Goal: Navigation & Orientation: Find specific page/section

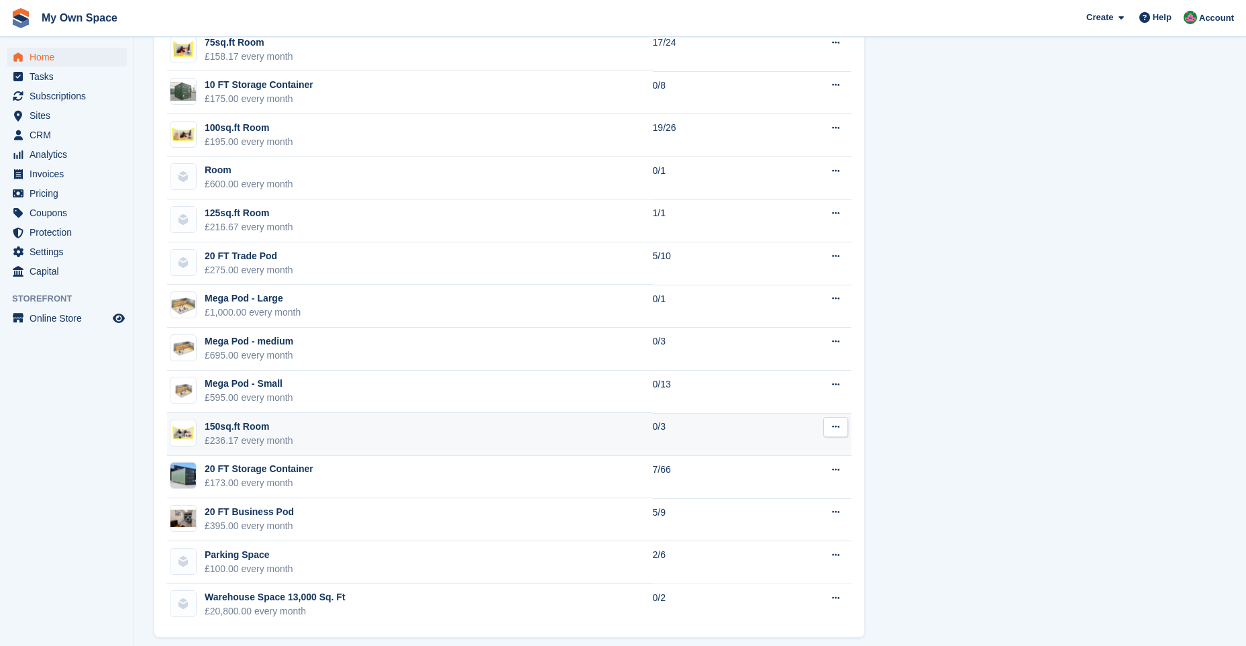
scroll to position [1104, 0]
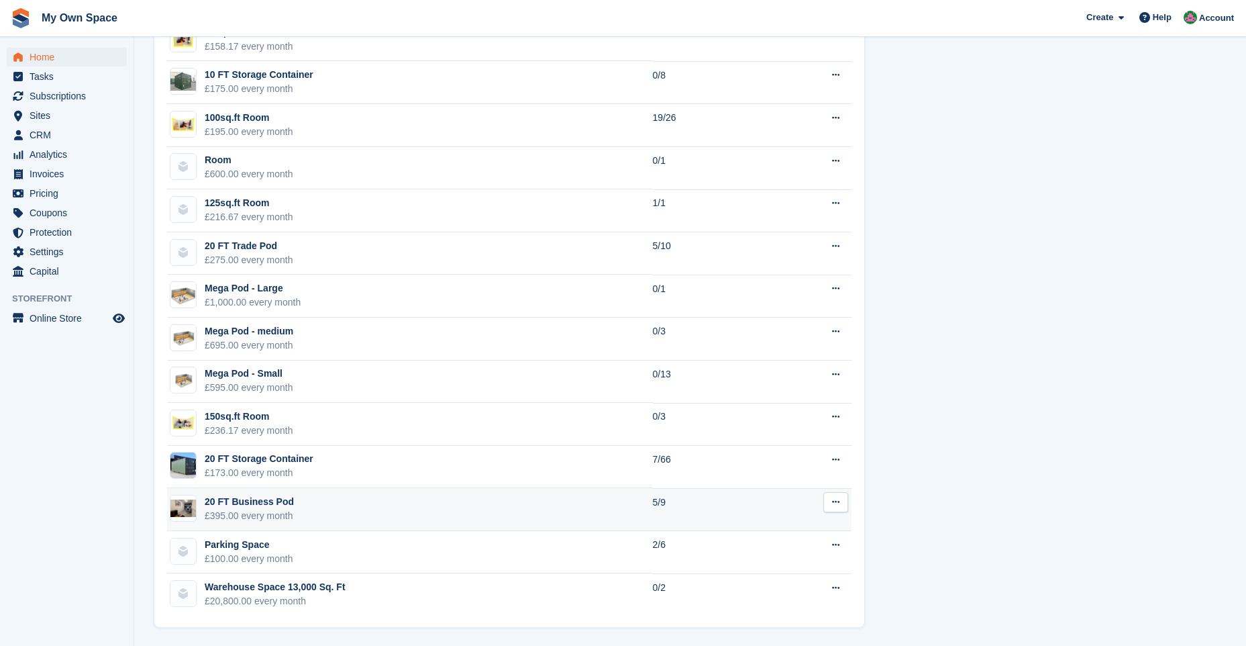
click at [251, 405] on div "£395.00 every month" at bounding box center [249, 516] width 89 height 14
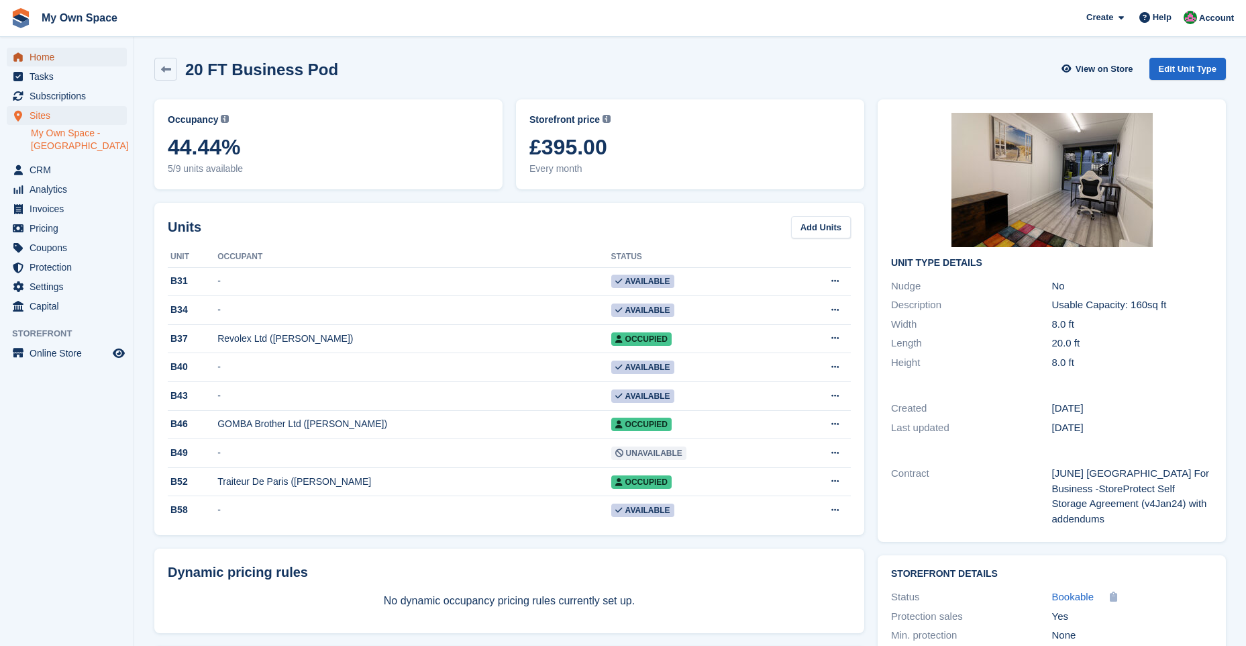
click at [57, 58] on span "Home" at bounding box center [70, 57] width 81 height 19
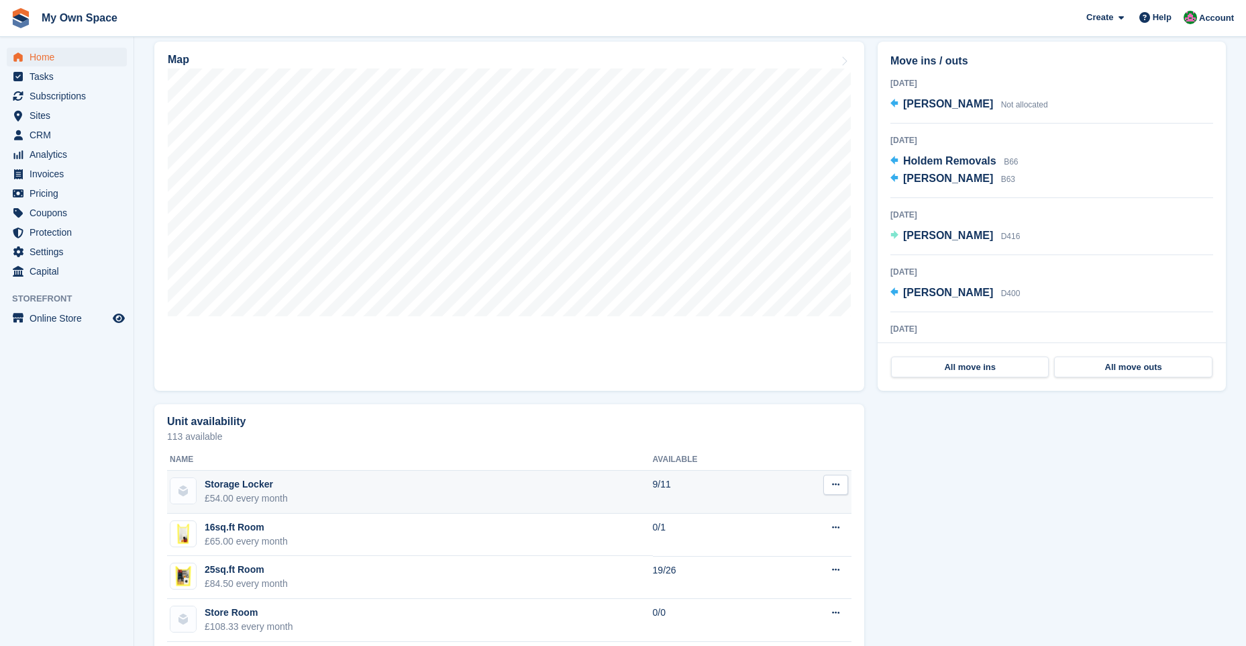
scroll to position [403, 0]
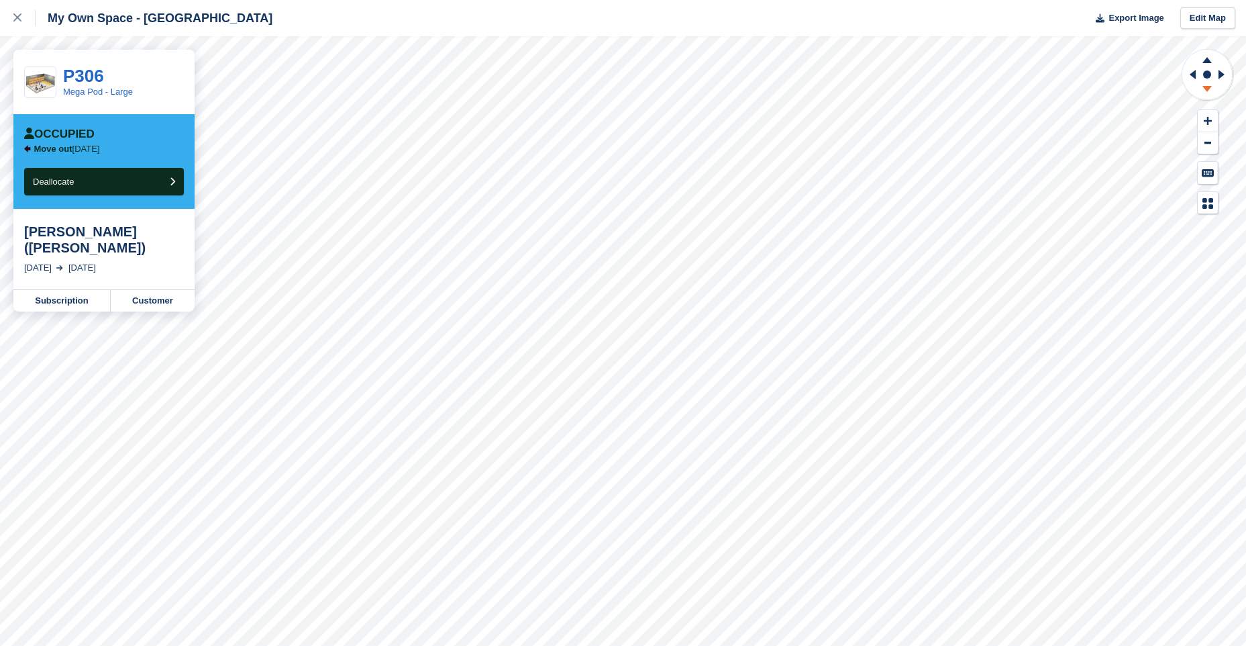
click at [1210, 89] on icon at bounding box center [1207, 91] width 35 height 17
click at [1207, 53] on icon at bounding box center [1207, 58] width 35 height 17
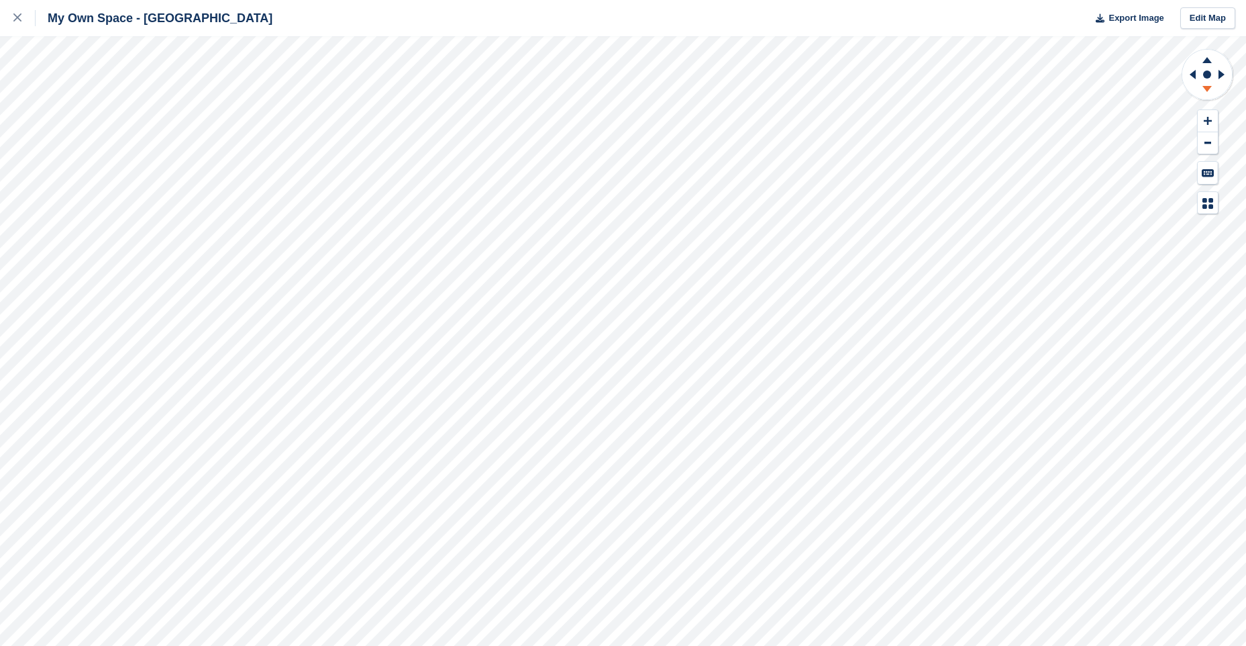
click at [1211, 87] on g at bounding box center [1207, 91] width 35 height 17
click at [1205, 54] on icon at bounding box center [1207, 58] width 35 height 17
click at [1192, 66] on icon at bounding box center [1191, 74] width 17 height 35
click at [1195, 74] on icon at bounding box center [1193, 74] width 6 height 9
drag, startPoint x: 1223, startPoint y: 68, endPoint x: 1213, endPoint y: 72, distance: 10.8
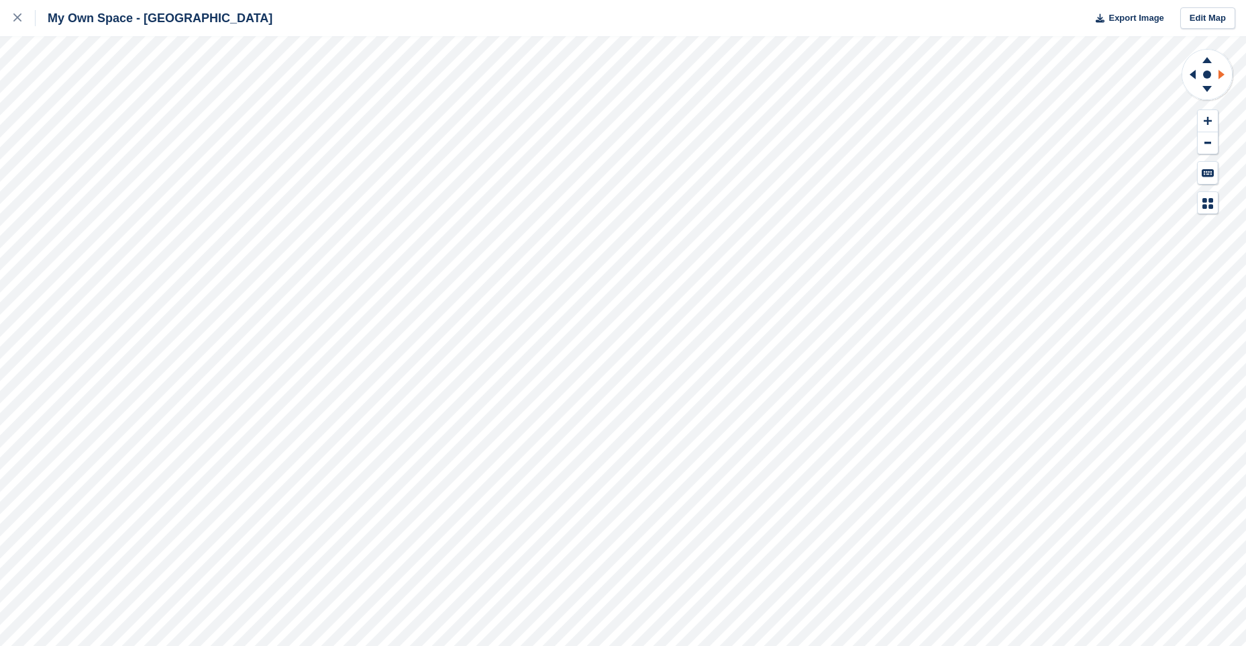
click at [1223, 69] on icon at bounding box center [1224, 74] width 17 height 35
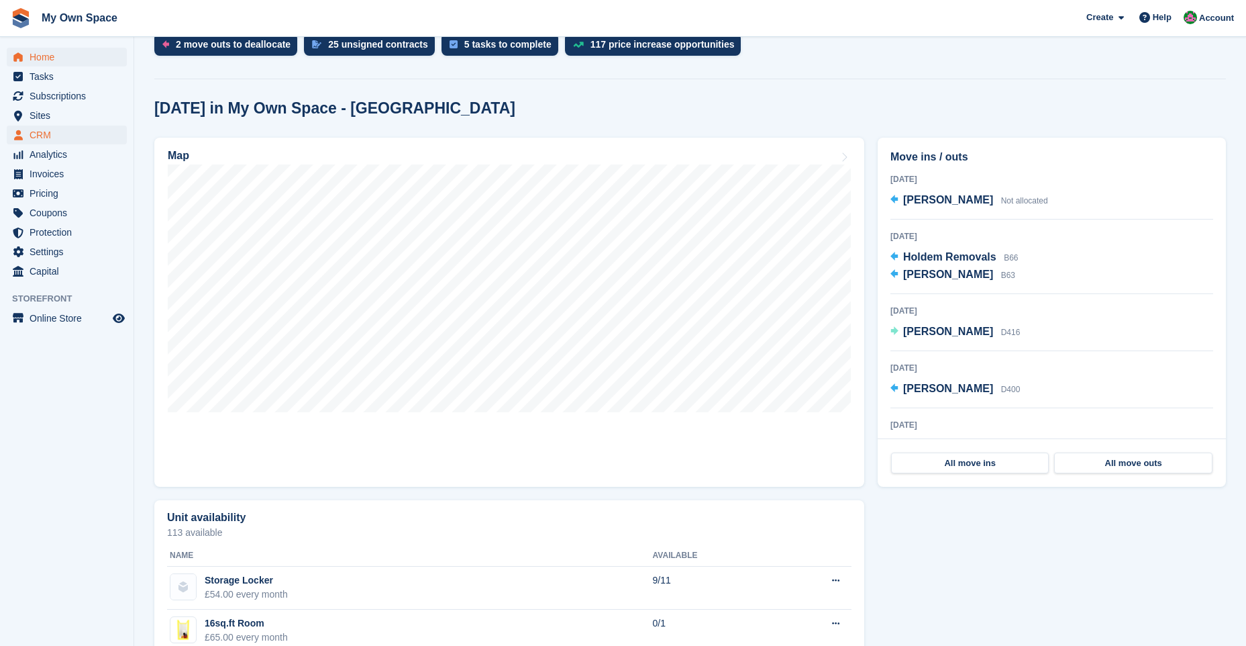
scroll to position [268, 0]
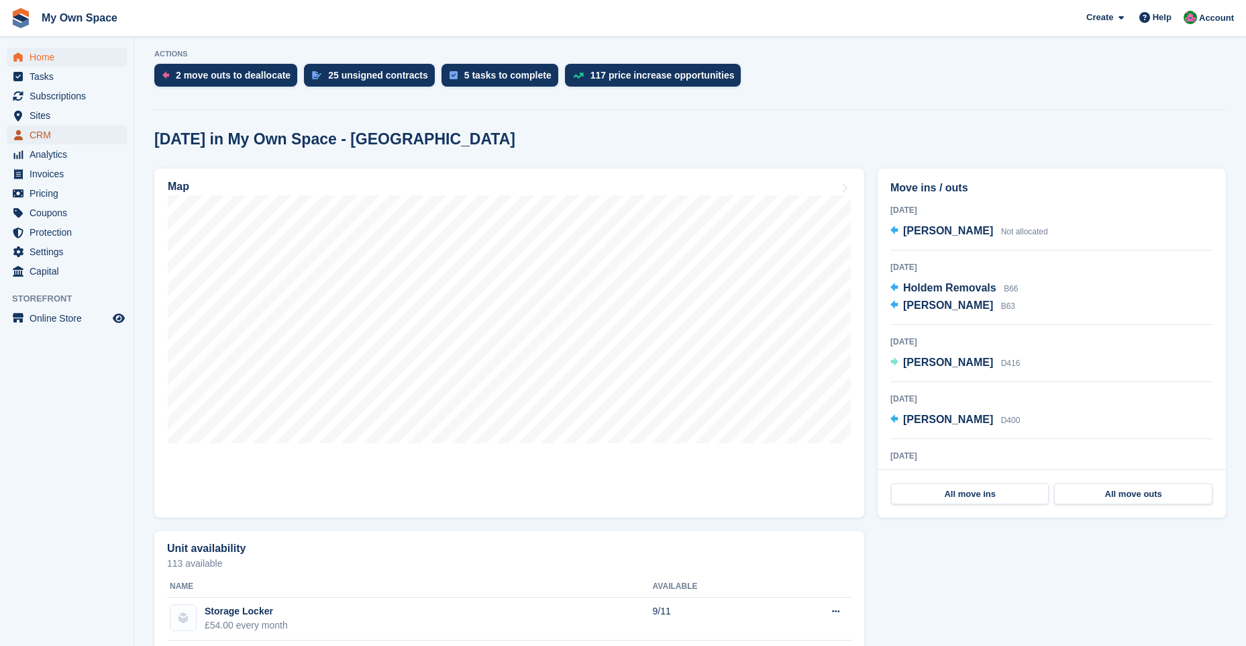
click at [45, 140] on span "CRM" at bounding box center [70, 135] width 81 height 19
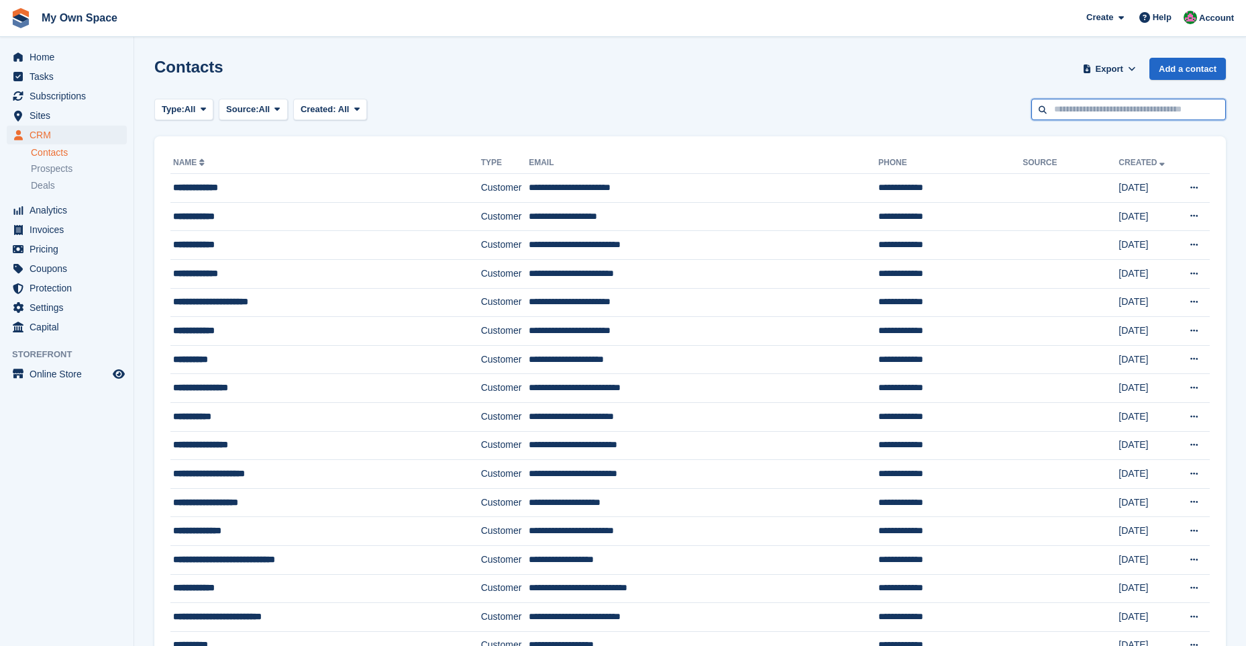
click at [1089, 107] on input "text" at bounding box center [1129, 110] width 195 height 22
type input "***"
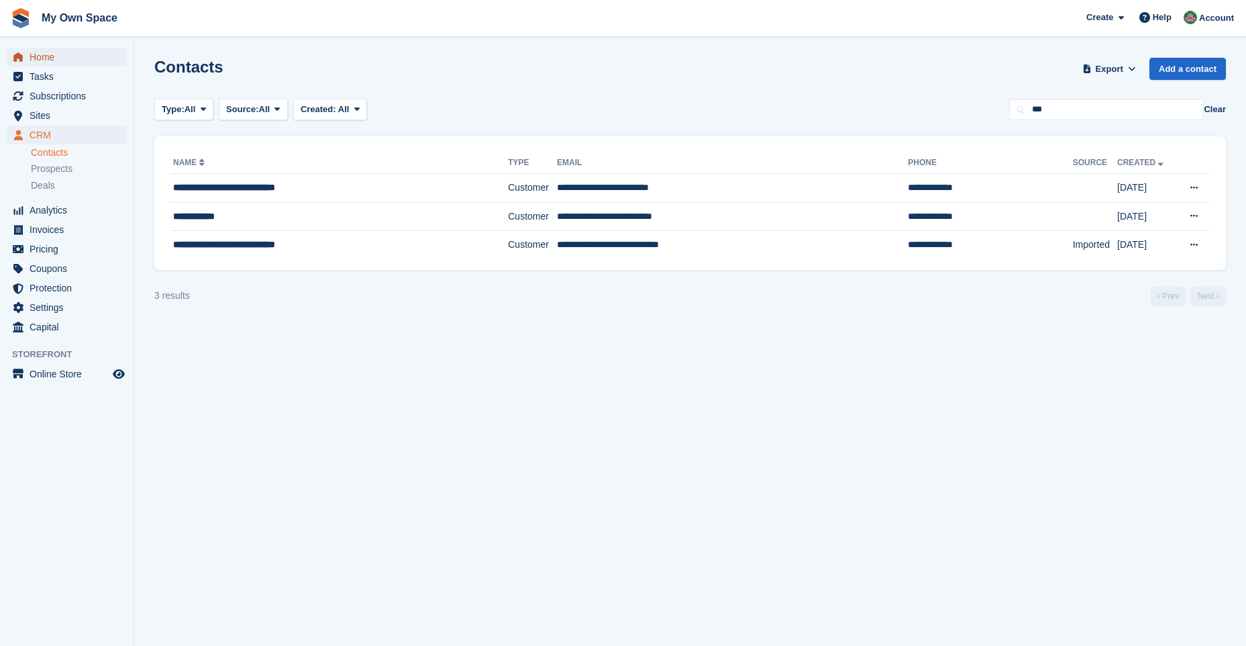
click at [74, 60] on span "Home" at bounding box center [70, 57] width 81 height 19
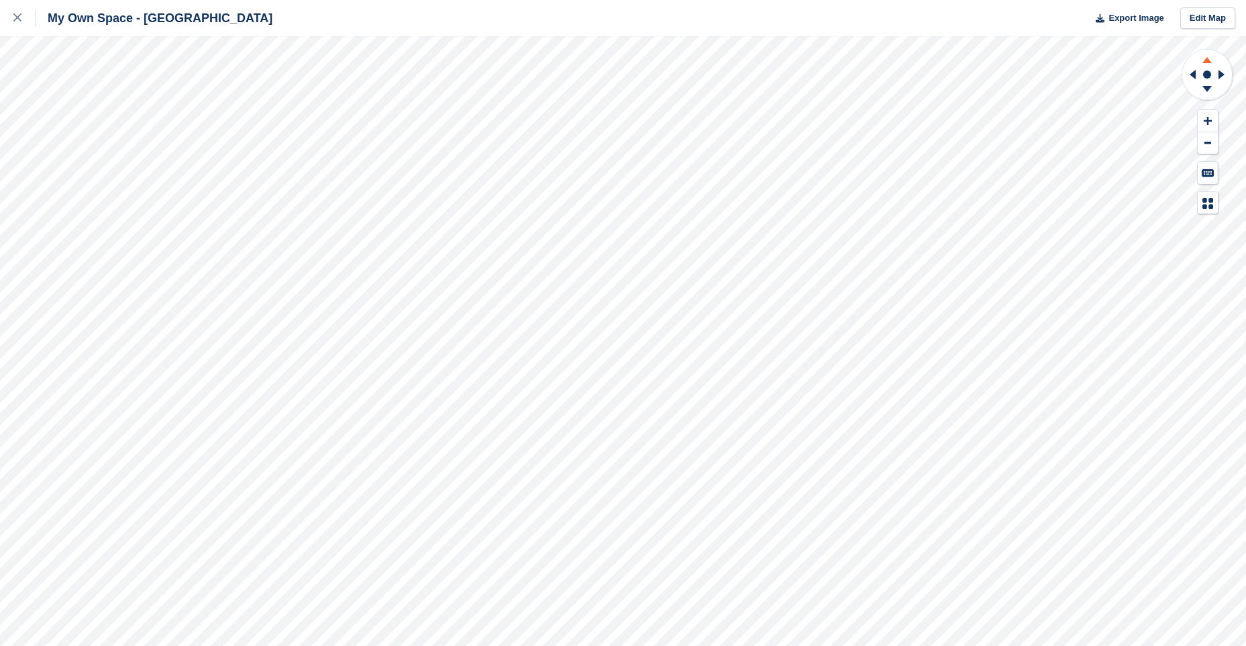
click at [1212, 60] on icon at bounding box center [1207, 58] width 35 height 17
click at [1211, 61] on icon at bounding box center [1207, 58] width 35 height 17
click at [1205, 92] on icon at bounding box center [1207, 91] width 35 height 17
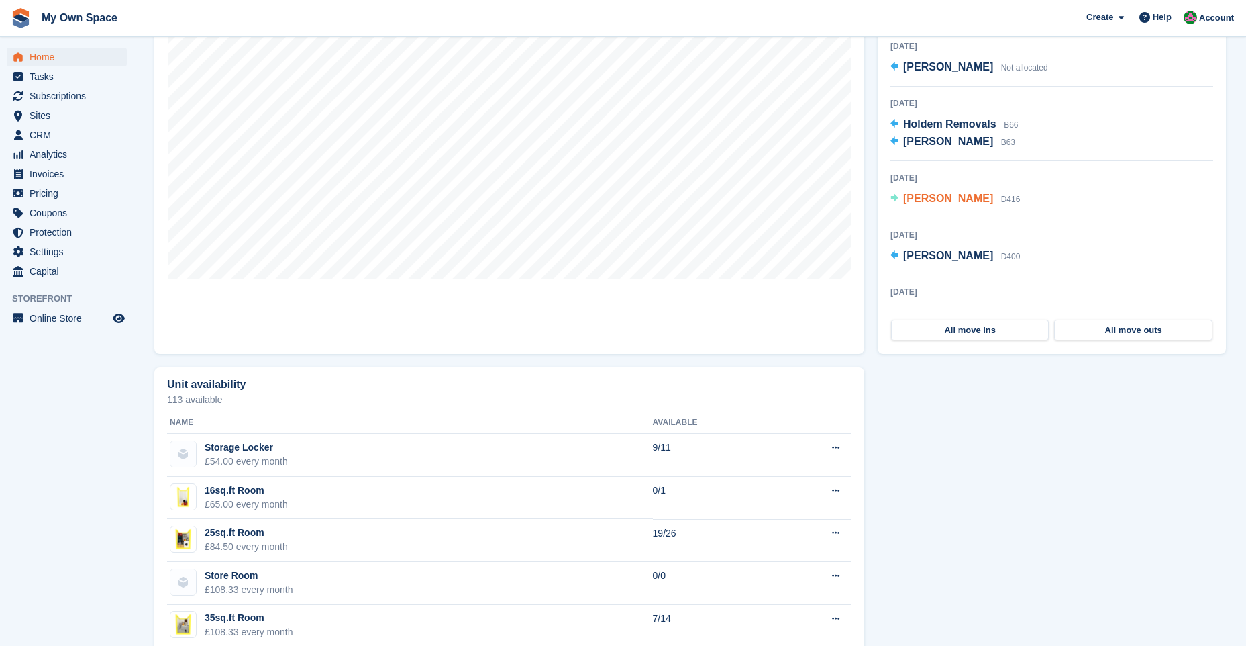
scroll to position [405, 0]
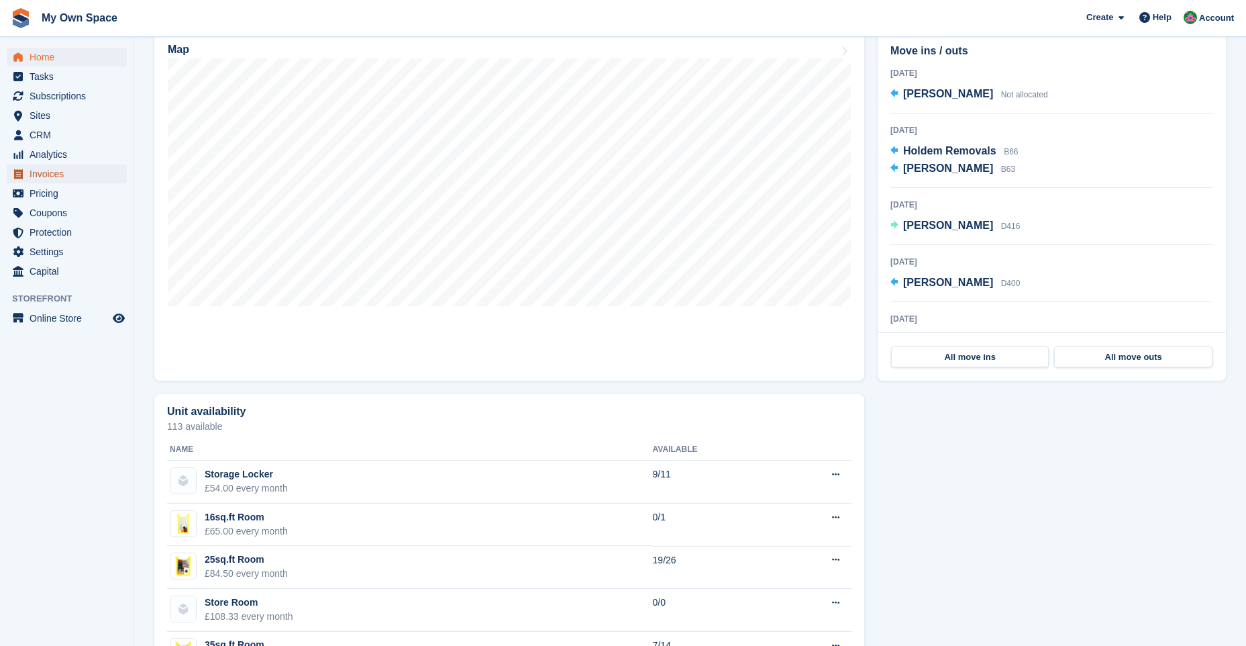
click at [69, 175] on span "Invoices" at bounding box center [70, 173] width 81 height 19
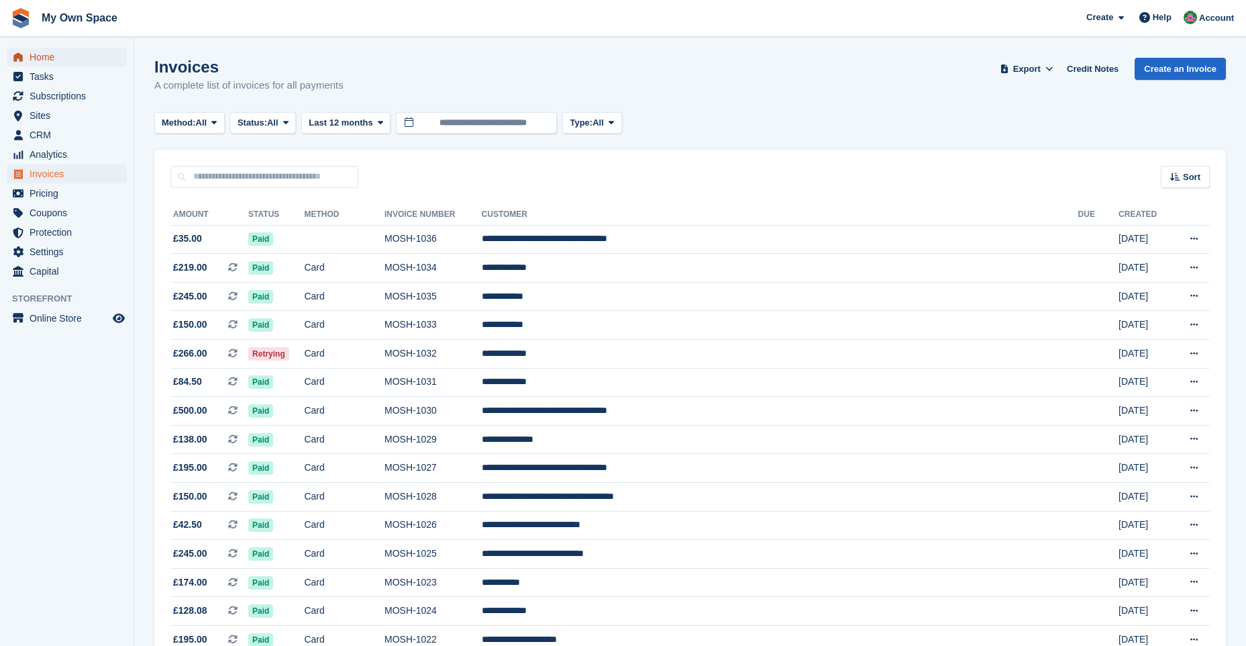
click at [62, 57] on span "Home" at bounding box center [70, 57] width 81 height 19
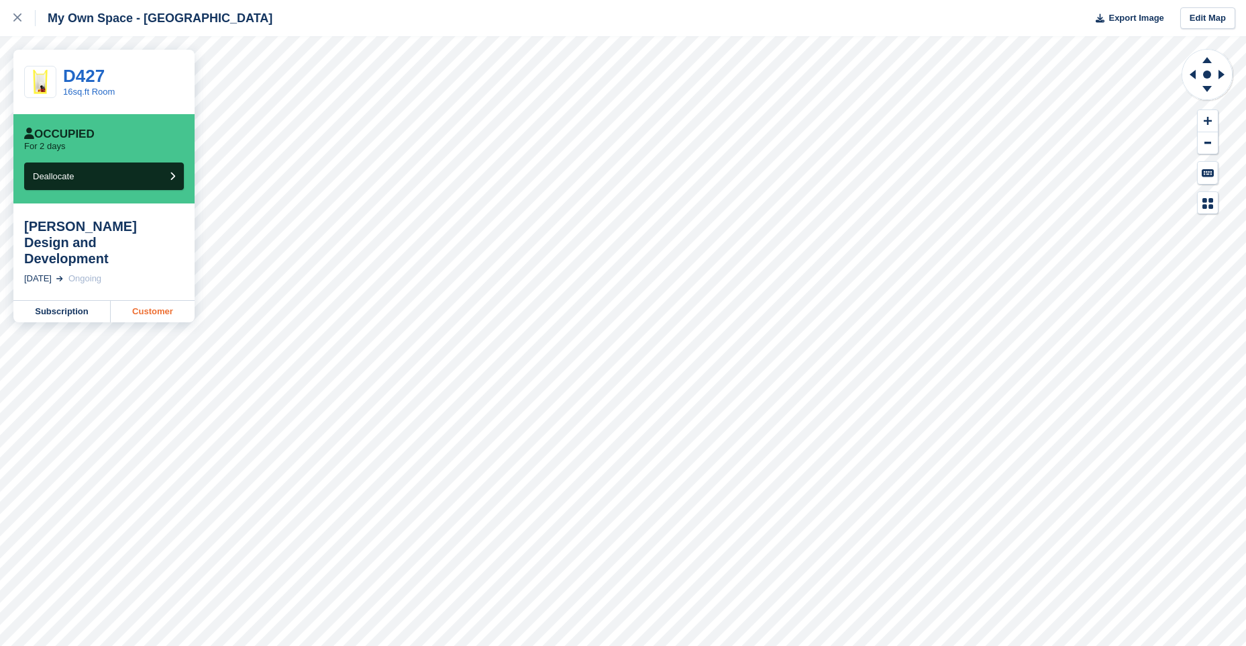
click at [158, 301] on link "Customer" at bounding box center [153, 311] width 84 height 21
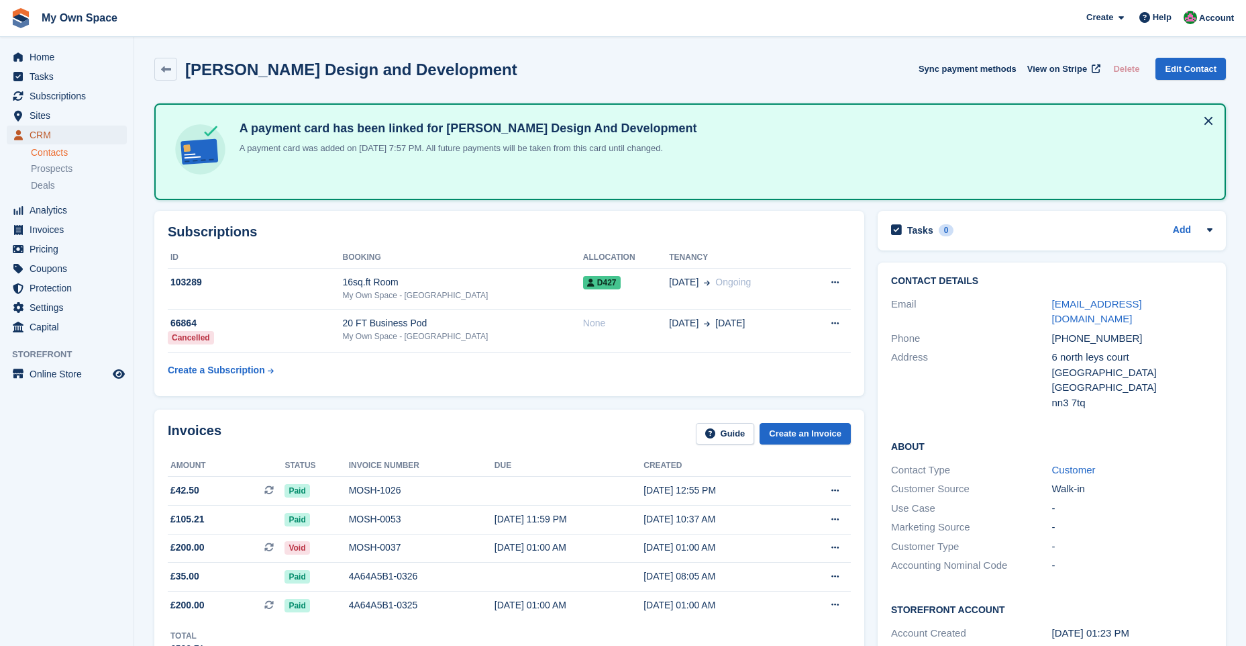
click at [49, 136] on span "CRM" at bounding box center [70, 135] width 81 height 19
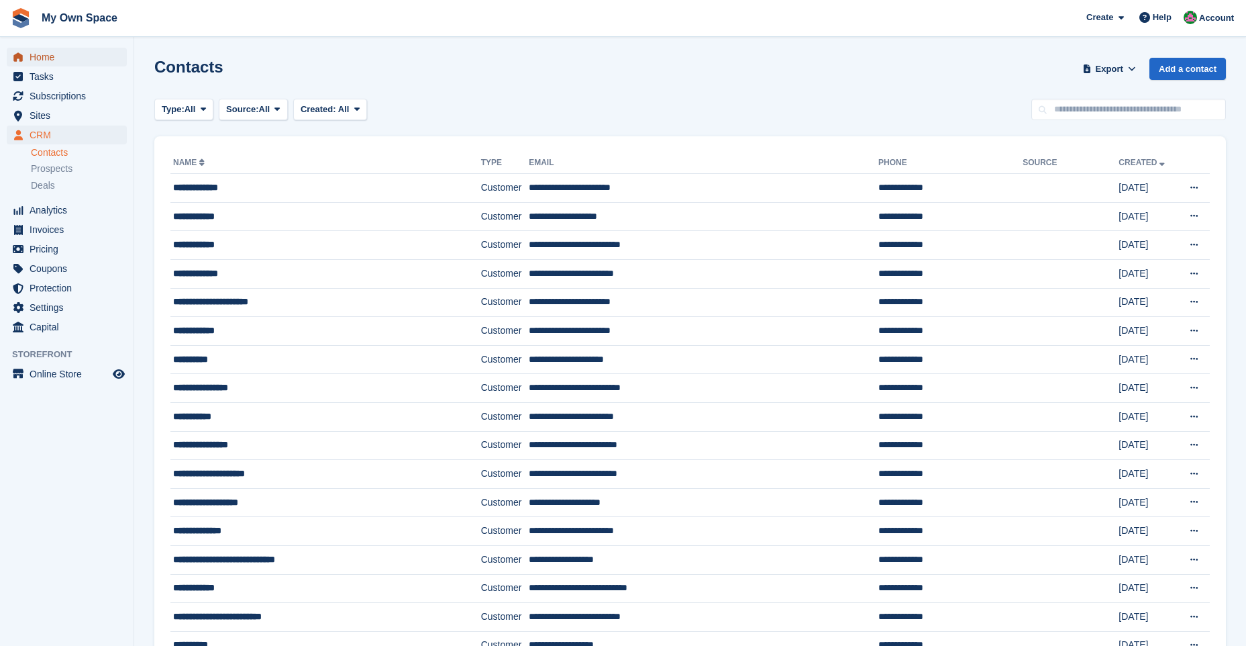
click at [60, 58] on span "Home" at bounding box center [70, 57] width 81 height 19
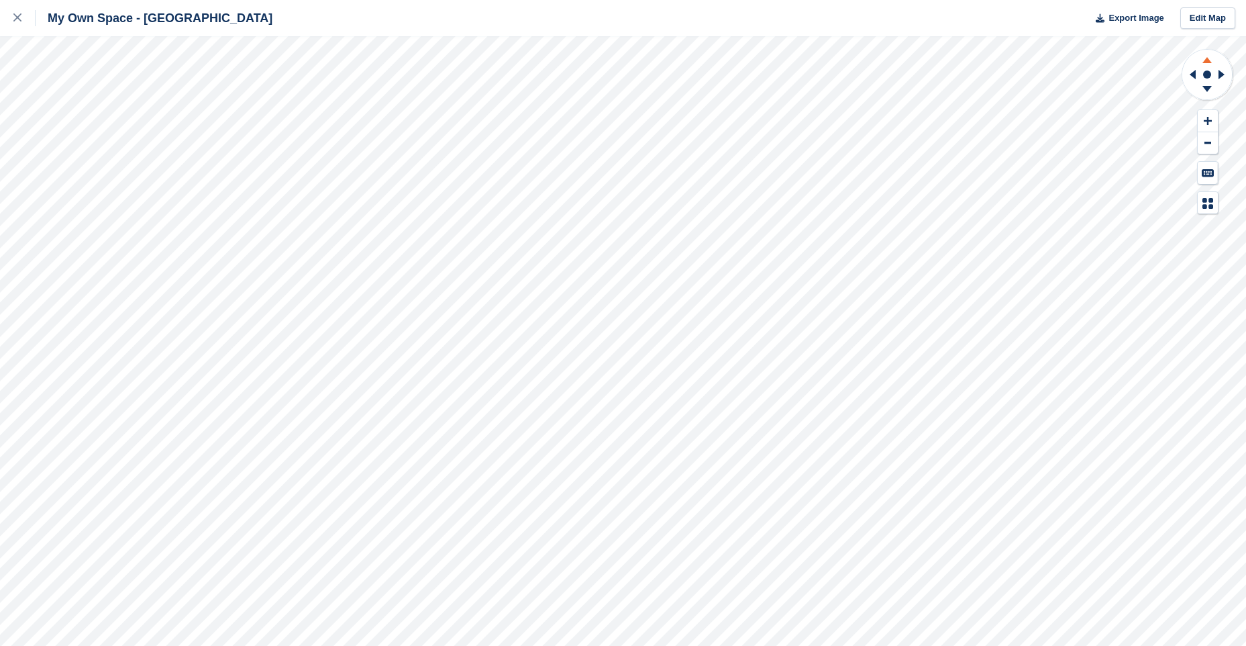
click at [1214, 58] on icon at bounding box center [1207, 58] width 35 height 17
drag, startPoint x: 1205, startPoint y: 90, endPoint x: 1195, endPoint y: 86, distance: 11.5
click at [1205, 91] on icon at bounding box center [1207, 91] width 35 height 17
